Goal: Task Accomplishment & Management: Manage account settings

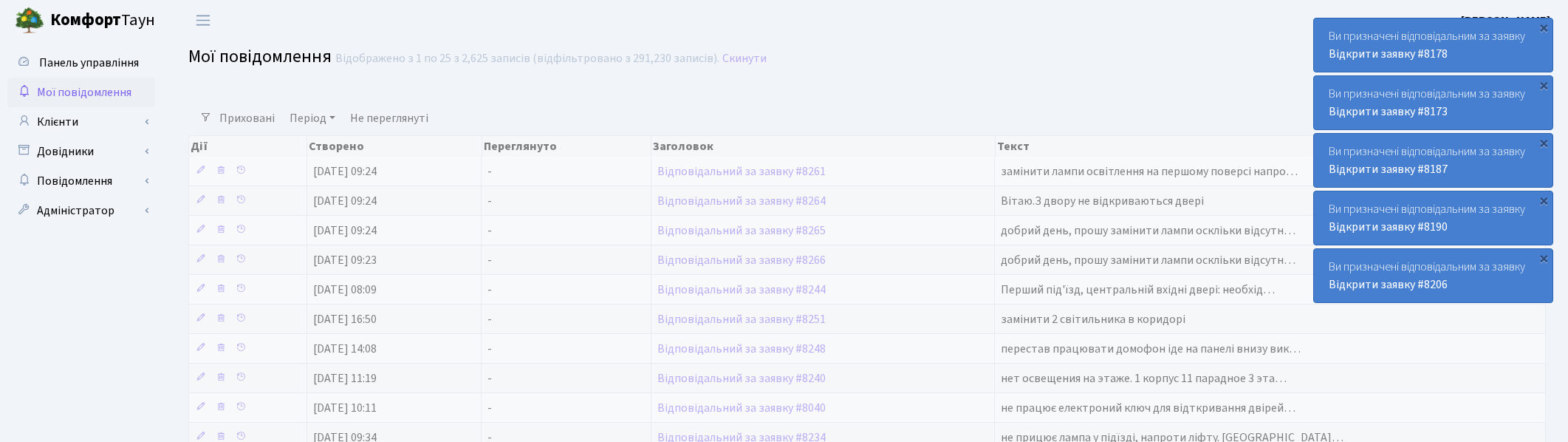
select select "25"
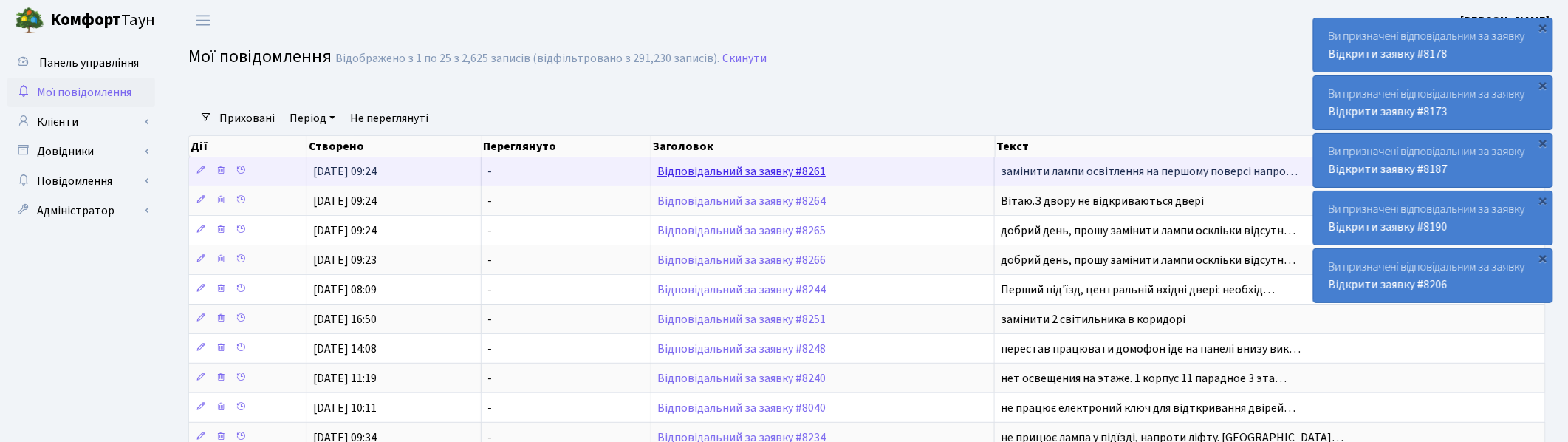
click at [726, 171] on link "Відповідальний за заявку #8261" at bounding box center [741, 171] width 168 height 16
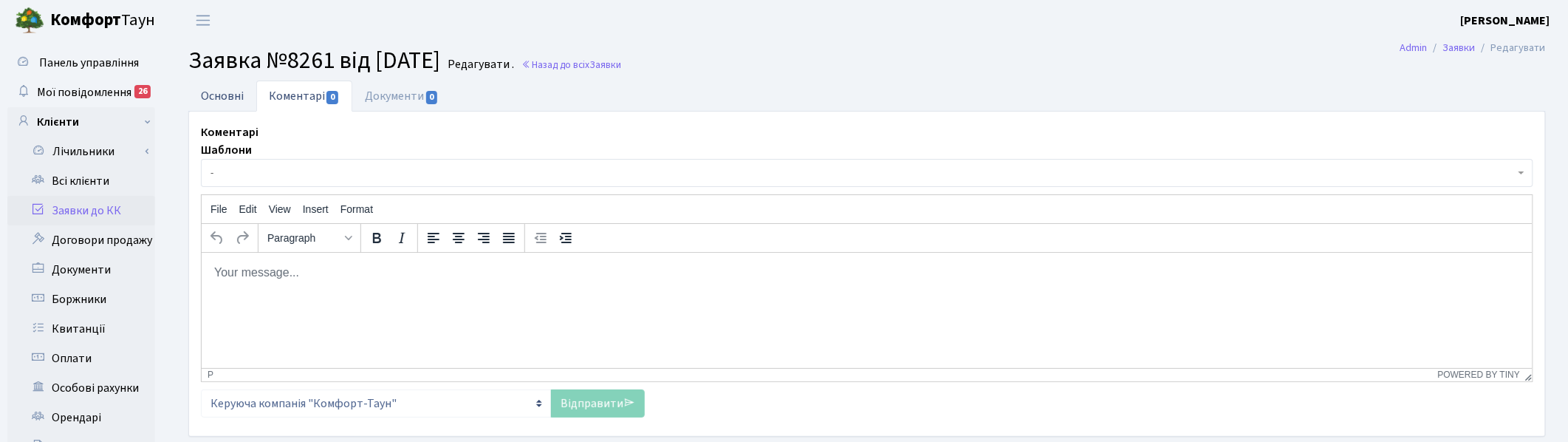
click at [219, 100] on link "Основні" at bounding box center [222, 96] width 68 height 30
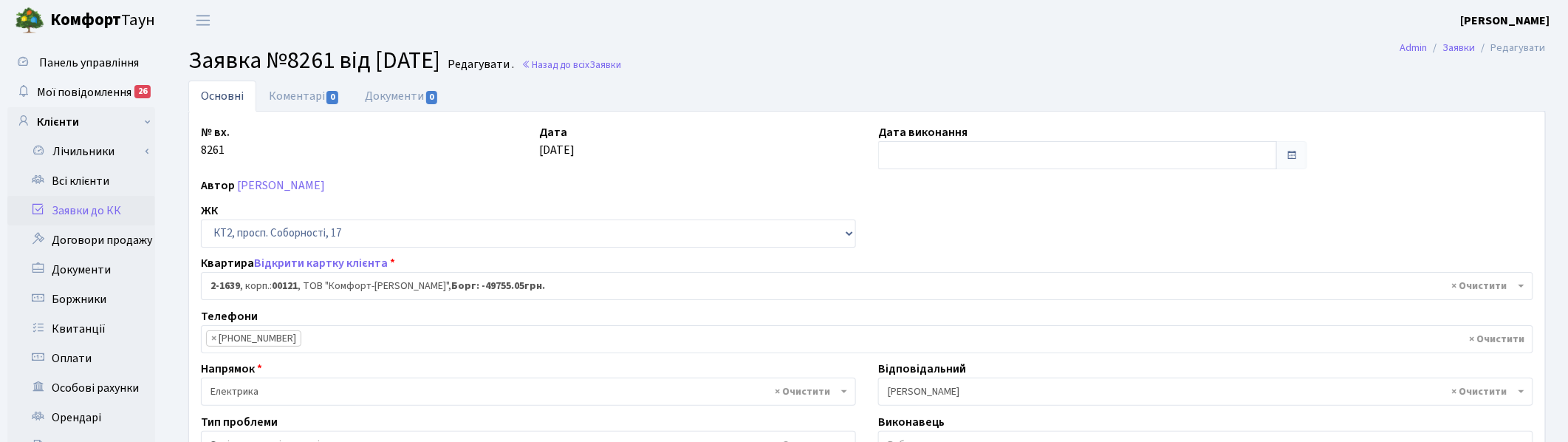
click at [715, 64] on h2 "Заявка №8261 від 22.09.2025 Редагувати . Назад до всіх Заявки" at bounding box center [867, 61] width 1358 height 28
click at [726, 65] on h2 "Заявка №8261 від 22.09.2025 Редагувати . Назад до всіх Заявки" at bounding box center [867, 61] width 1358 height 28
click at [754, 48] on h2 "Заявка №8261 від 22.09.2025 Редагувати . Назад до всіх Заявки" at bounding box center [867, 61] width 1358 height 28
click at [900, 57] on h2 "Заявка №8261 від 22.09.2025 Редагувати . Назад до всіх Заявки" at bounding box center [867, 61] width 1358 height 28
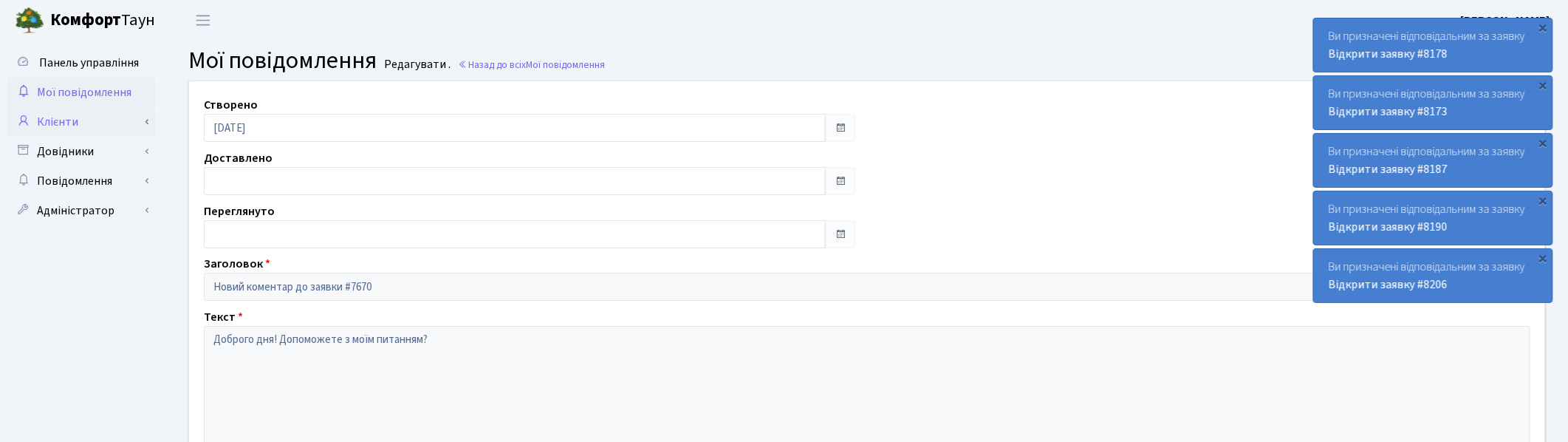
click at [62, 119] on link "Клієнти" at bounding box center [81, 121] width 148 height 29
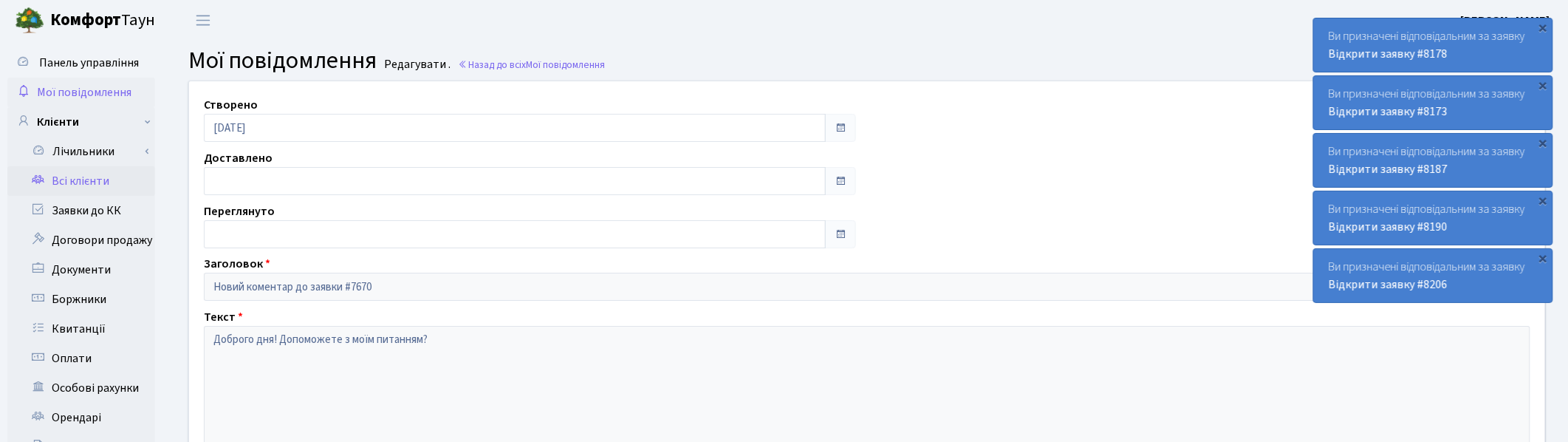
click at [83, 178] on link "Всі клієнти" at bounding box center [81, 180] width 148 height 29
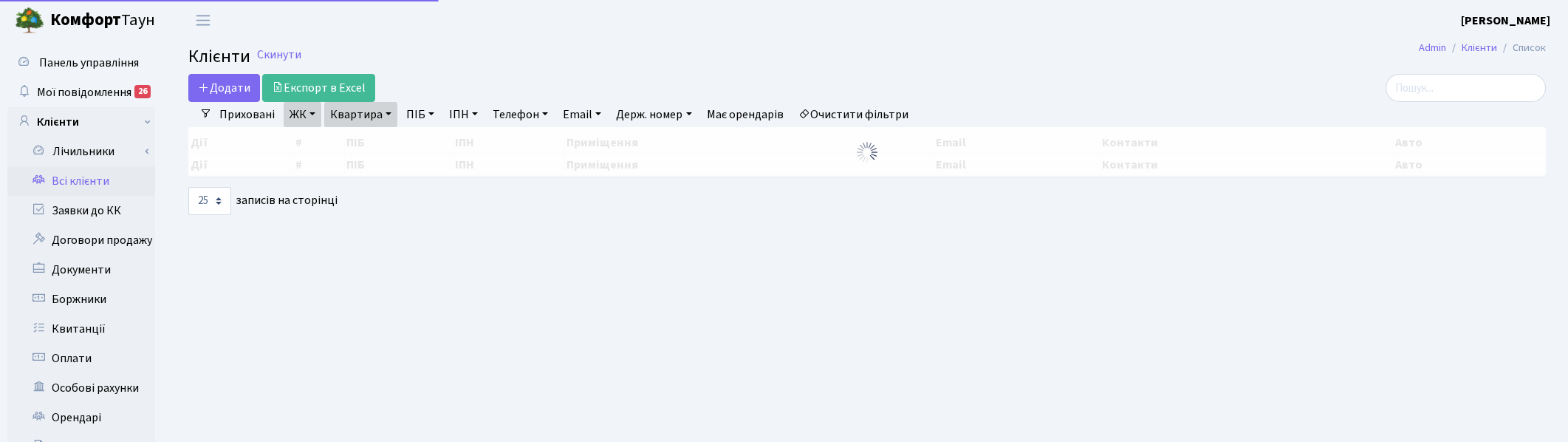
select select "25"
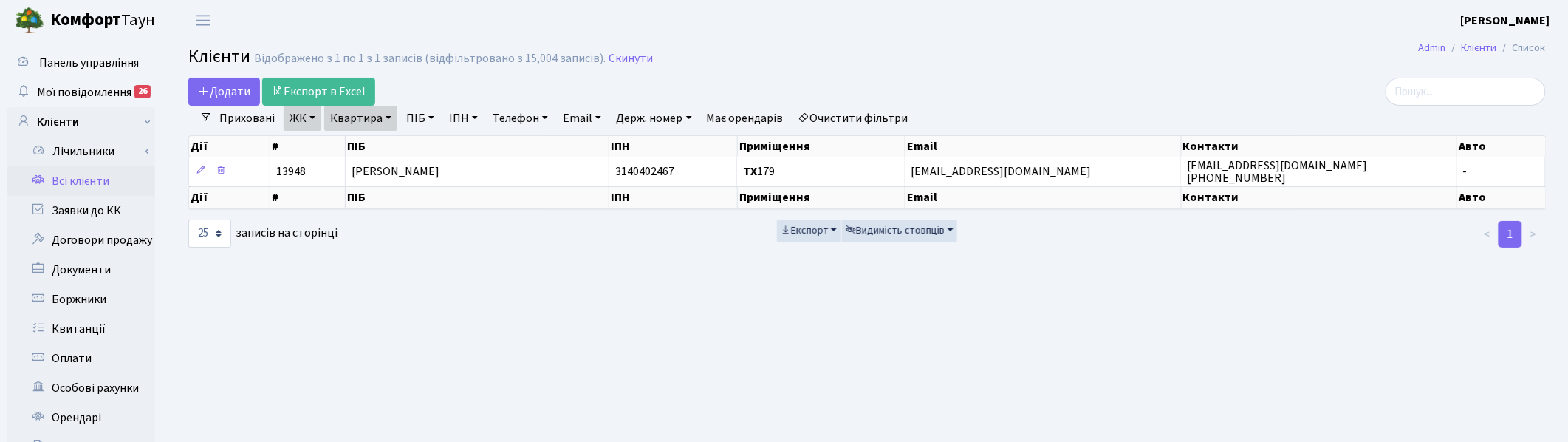
click at [386, 122] on link "Квартира" at bounding box center [361, 118] width 73 height 25
click at [367, 150] on input "179" at bounding box center [369, 147] width 87 height 28
type input "1"
type input "2-163"
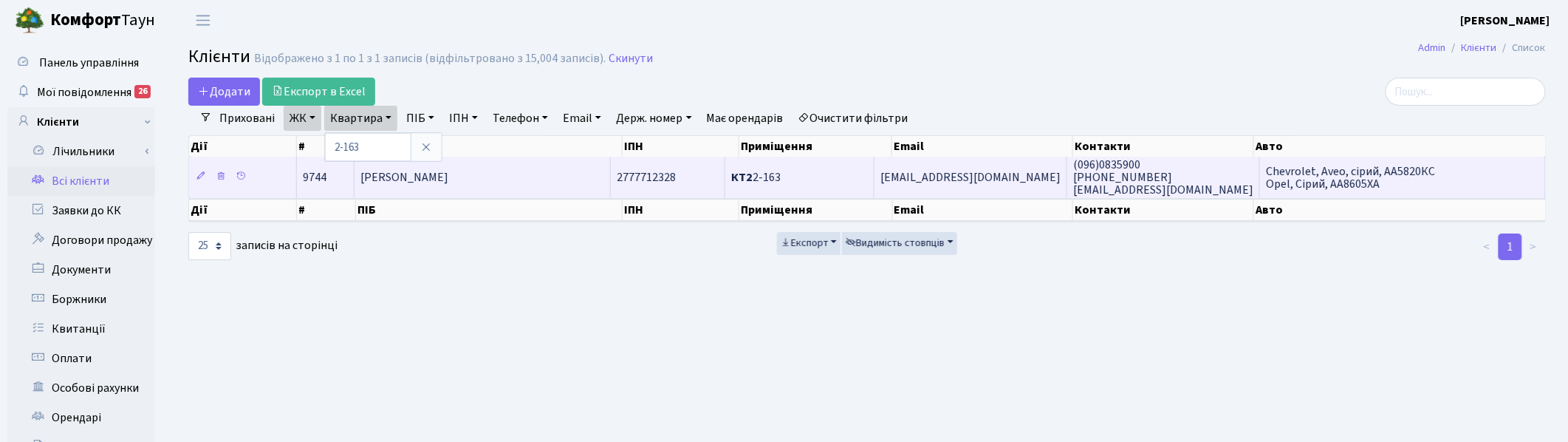
click at [394, 174] on span "[PERSON_NAME]" at bounding box center [404, 177] width 88 height 16
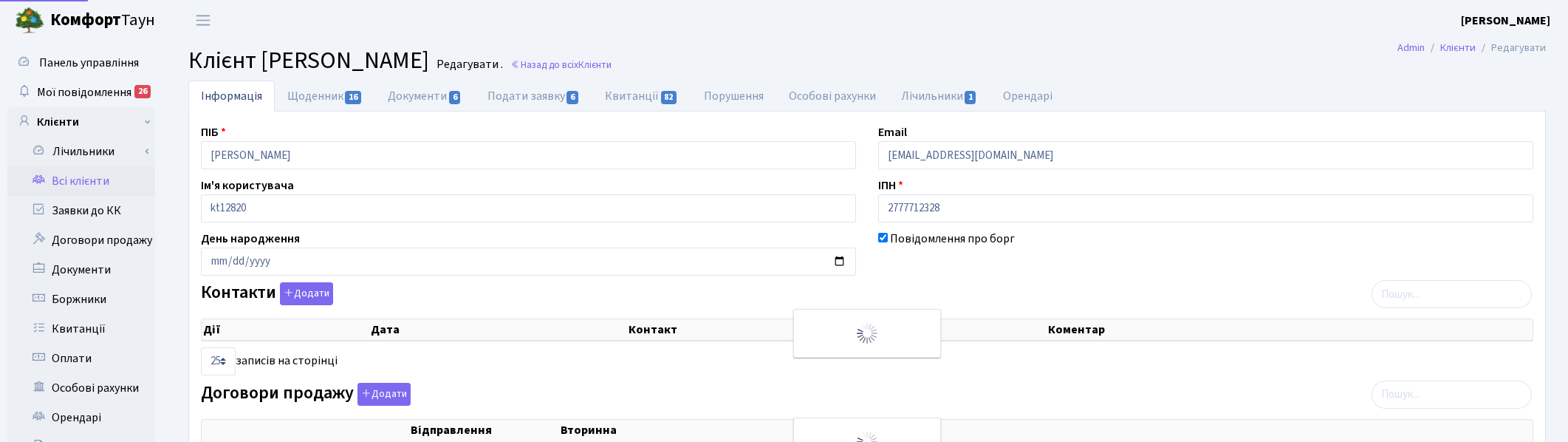
select select "25"
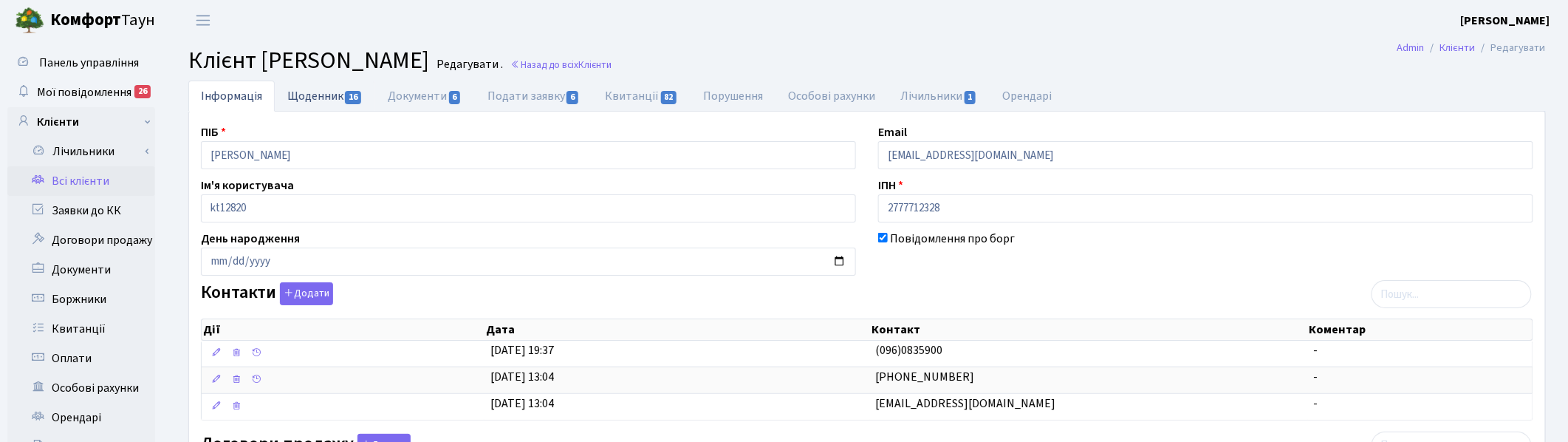
click at [326, 93] on link "Щоденник 16" at bounding box center [325, 96] width 100 height 30
select select "25"
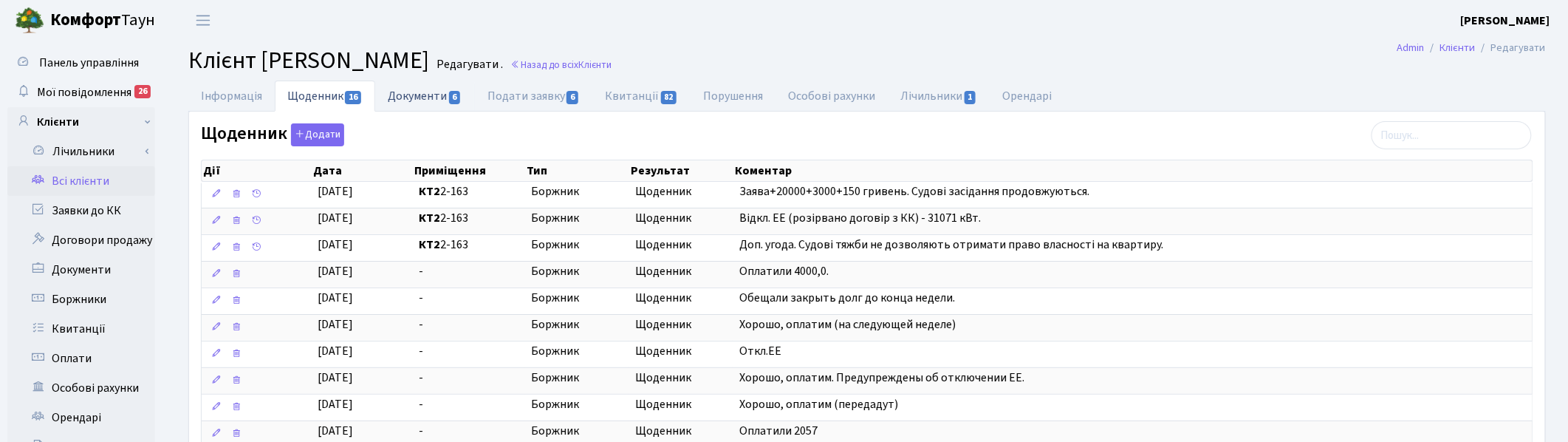
click at [420, 90] on link "Документи 6" at bounding box center [425, 96] width 99 height 30
select select "25"
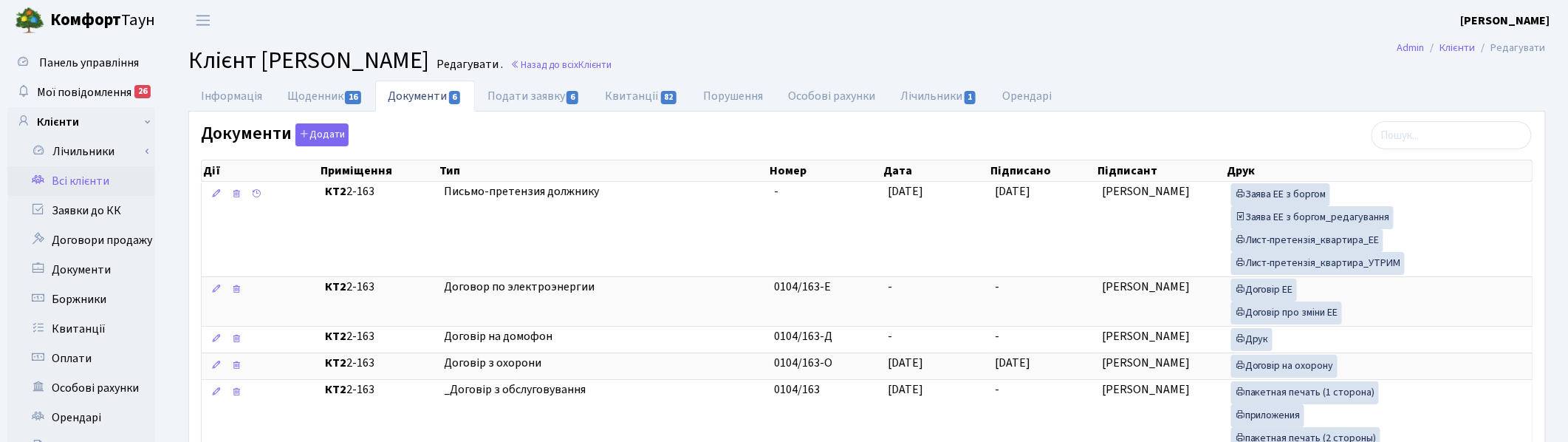
click at [1560, 255] on div "Інформація Щоденник 16 Документи 6 Подати заявку 6 Квитанції 82 Порушення Особо…" at bounding box center [867, 313] width 1402 height 465
click at [866, 45] on main "Admin Клієнти Редагувати Клієнт [PERSON_NAME] . Назад до всіх Клієнти Інформаці…" at bounding box center [867, 373] width 1402 height 665
click at [227, 91] on link "Інформація" at bounding box center [232, 96] width 87 height 30
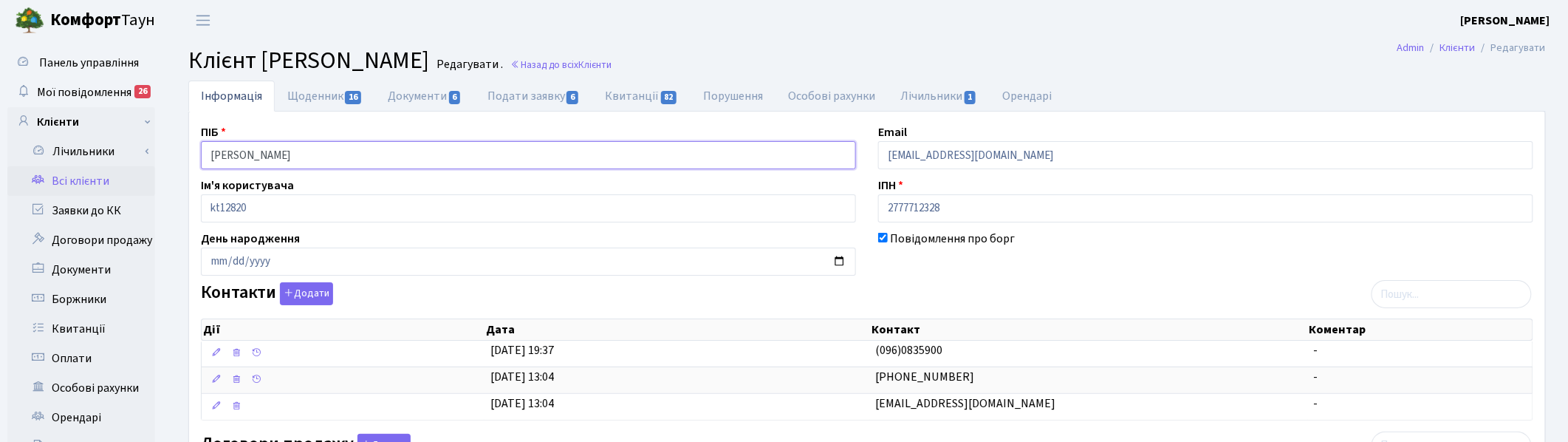
drag, startPoint x: 372, startPoint y: 152, endPoint x: 176, endPoint y: 144, distance: 196.2
click at [1145, 288] on div "Контакти Додати Дії Дата Контакт Коментар Дії Дата Контакт Коментар" at bounding box center [867, 354] width 1354 height 144
